Goal: Check status: Check status

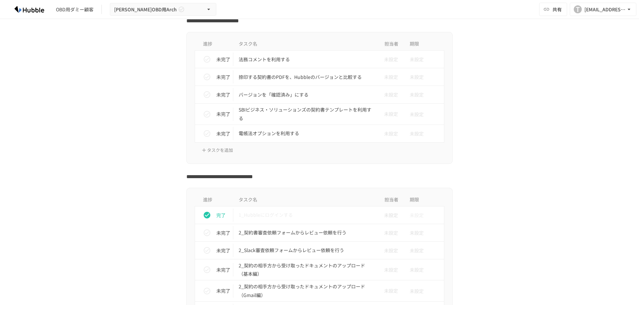
scroll to position [910, 0]
click at [206, 60] on icon "status" at bounding box center [207, 60] width 8 height 8
click at [205, 77] on icon "status" at bounding box center [207, 77] width 7 height 7
click at [207, 93] on icon "status" at bounding box center [207, 95] width 8 height 8
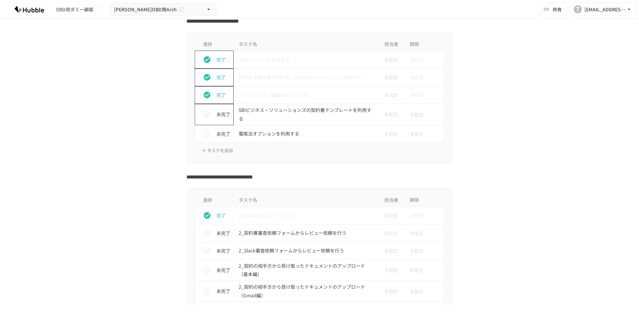
click at [205, 115] on icon "status" at bounding box center [207, 114] width 7 height 7
click at [204, 133] on icon "status" at bounding box center [207, 134] width 8 height 8
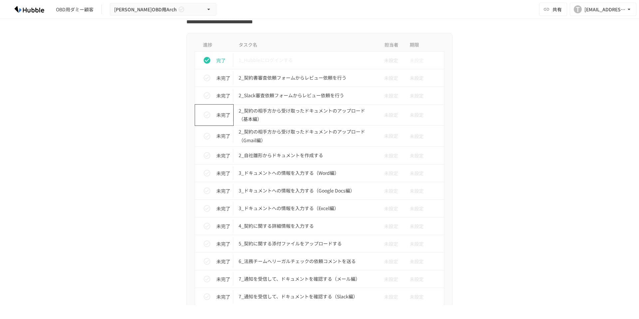
scroll to position [1061, 0]
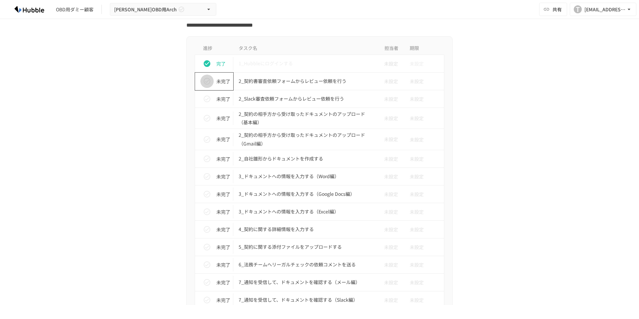
click at [206, 79] on icon "status" at bounding box center [207, 81] width 7 height 7
click at [205, 100] on icon "status" at bounding box center [207, 99] width 8 height 8
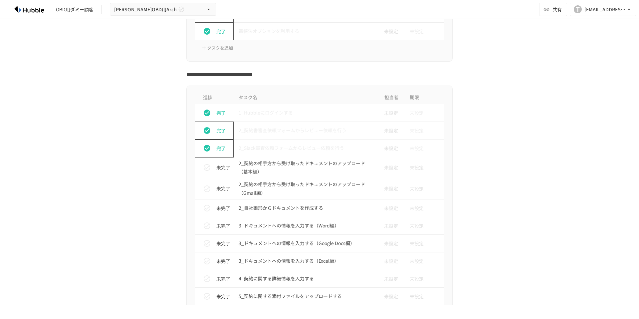
scroll to position [1012, 0]
click at [205, 168] on icon "status" at bounding box center [207, 167] width 8 height 8
click at [206, 189] on icon "status" at bounding box center [207, 189] width 8 height 8
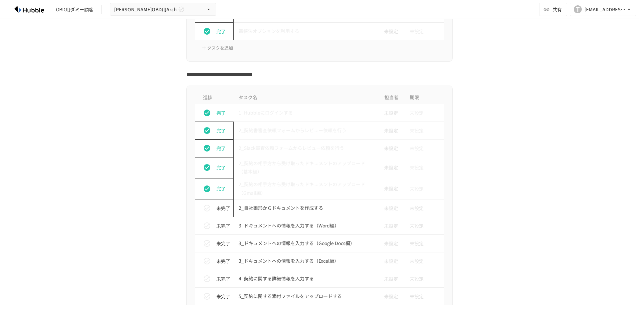
click at [203, 204] on button "status" at bounding box center [206, 207] width 13 height 13
